Goal: Information Seeking & Learning: Learn about a topic

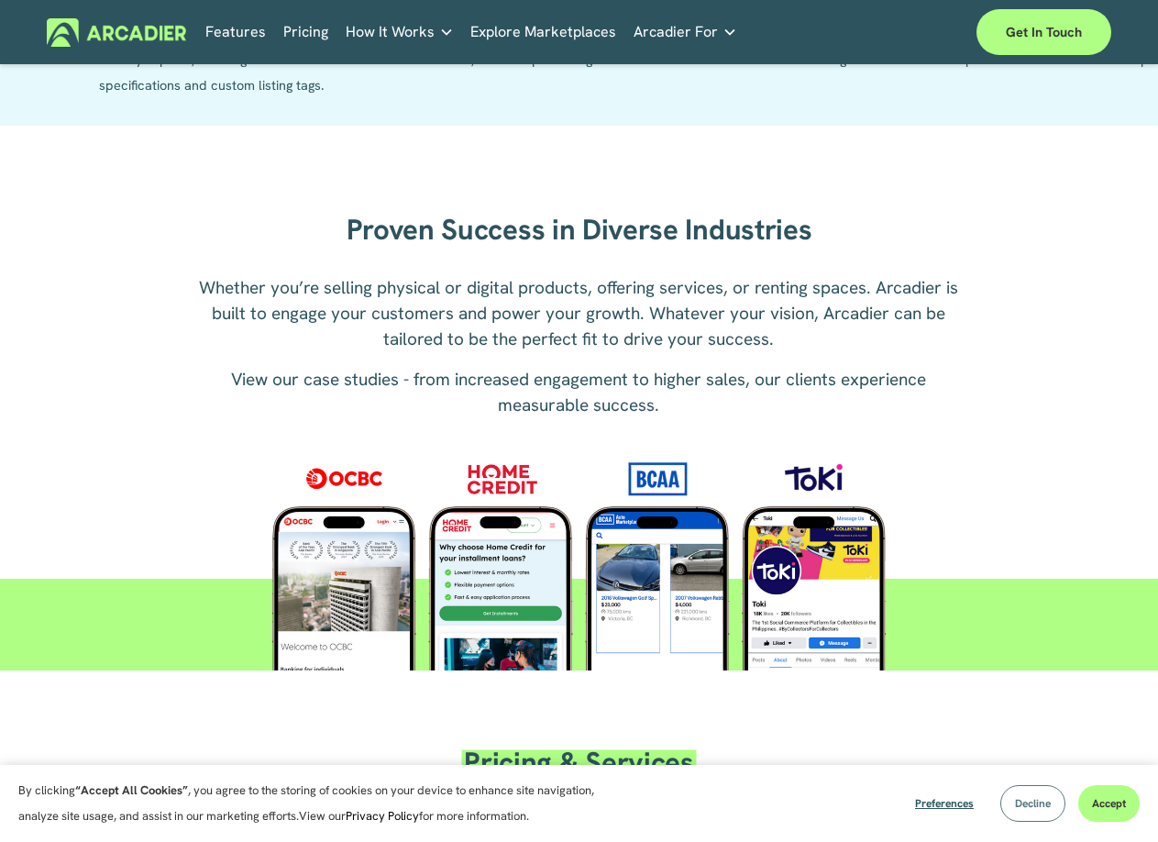
click at [1027, 797] on span "Decline" at bounding box center [1033, 803] width 36 height 15
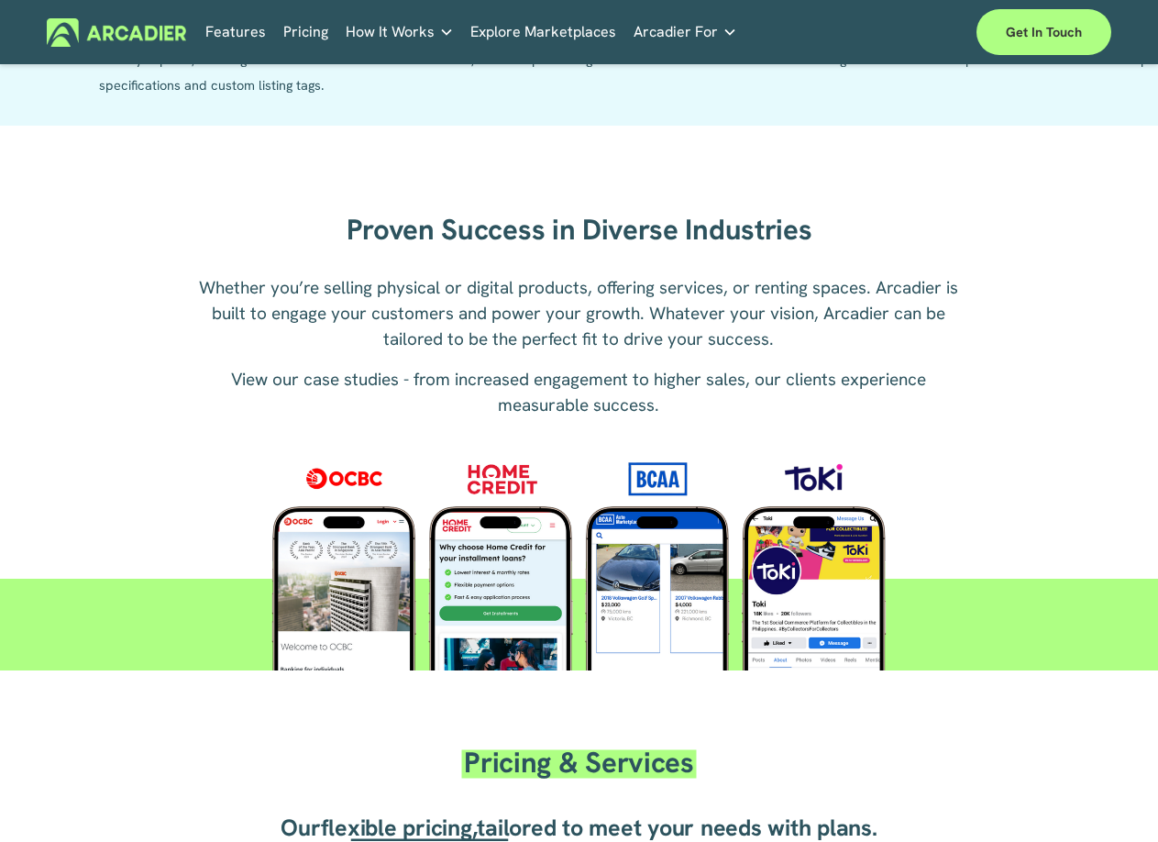
click at [310, 24] on link "Pricing" at bounding box center [305, 32] width 45 height 28
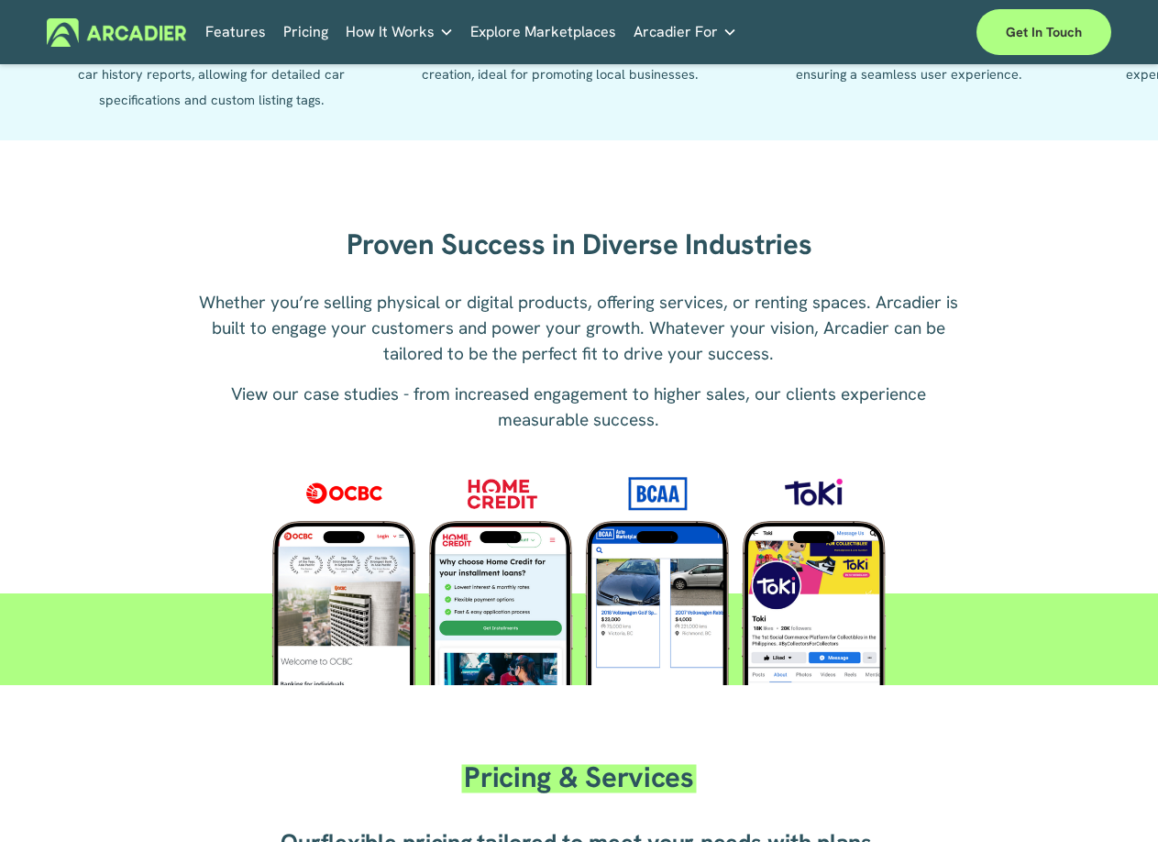
scroll to position [1969, 0]
